Goal: Task Accomplishment & Management: Complete application form

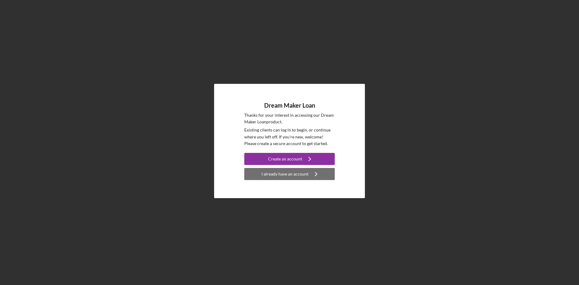
click at [300, 174] on div "I already have an account" at bounding box center [284, 174] width 47 height 12
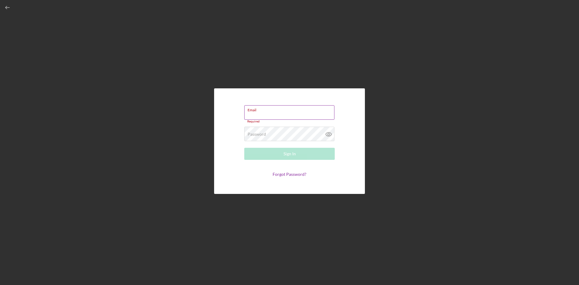
click at [265, 109] on div "Email Required" at bounding box center [289, 114] width 90 height 18
click at [264, 116] on input "Email" at bounding box center [289, 112] width 90 height 14
paste input "[URL][DOMAIN_NAME][DOMAIN_NAME]"
type input "[URL][DOMAIN_NAME][DOMAIN_NAME]"
drag, startPoint x: 248, startPoint y: 115, endPoint x: 344, endPoint y: 113, distance: 96.2
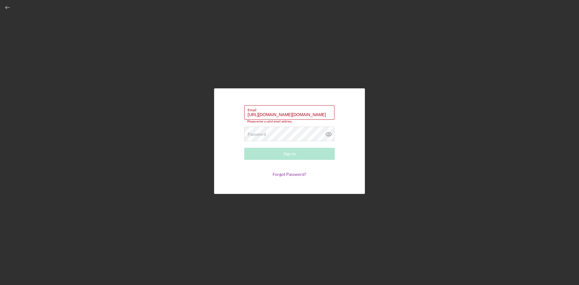
click at [344, 113] on form "Email [URL][DOMAIN_NAME][DOMAIN_NAME] Please enter a valid email address. Passw…" at bounding box center [289, 140] width 121 height 75
click at [269, 115] on input "Email" at bounding box center [289, 112] width 90 height 14
paste input "[EMAIL_ADDRESS][DOMAIN_NAME]"
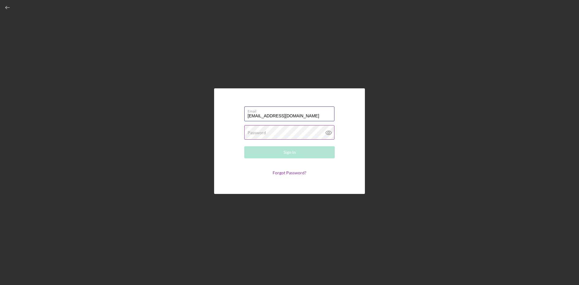
type input "[EMAIL_ADDRESS][DOMAIN_NAME]"
click at [244, 146] on button "Sign In" at bounding box center [289, 152] width 90 height 12
